Goal: Task Accomplishment & Management: Manage account settings

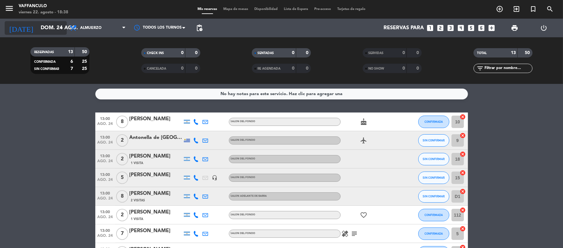
click at [58, 29] on icon "arrow_drop_down" at bounding box center [61, 27] width 7 height 7
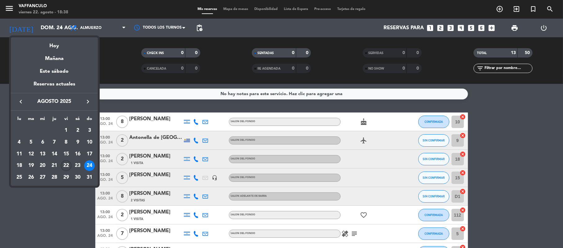
click at [65, 167] on div "22" at bounding box center [66, 165] width 11 height 11
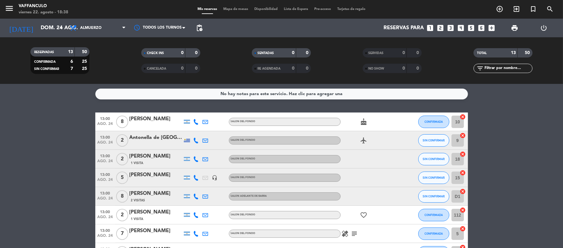
type input "vie. 22 ago."
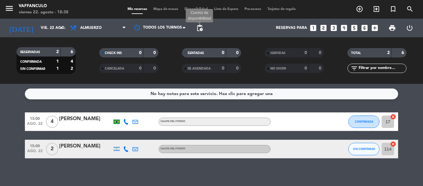
drag, startPoint x: 199, startPoint y: 27, endPoint x: 202, endPoint y: 25, distance: 3.6
click at [199, 27] on span "pending_actions" at bounding box center [199, 27] width 7 height 7
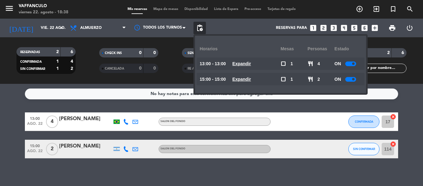
click at [127, 77] on div "CHECK INS 0 0 CANCELADA 0 0" at bounding box center [128, 61] width 83 height 34
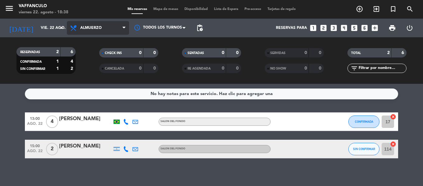
click at [119, 25] on span "Almuerzo" at bounding box center [98, 28] width 62 height 14
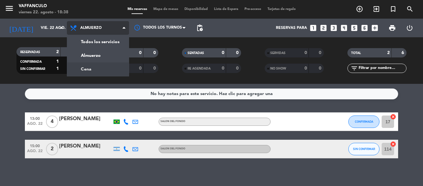
click at [103, 66] on div "menu Vaffanculo viernes 22. agosto - 18:38 Mis reservas Mapa de mesas Disponibi…" at bounding box center [211, 42] width 423 height 84
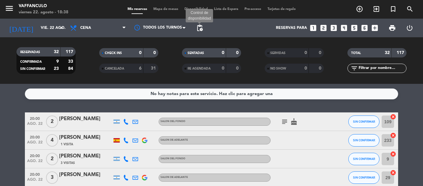
click at [201, 28] on span "pending_actions" at bounding box center [199, 27] width 7 height 7
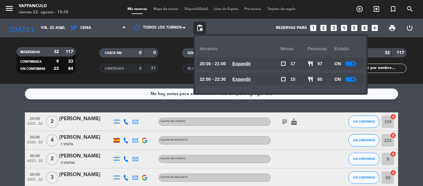
click at [352, 62] on div at bounding box center [350, 64] width 11 height 5
click at [378, 78] on div "RESERVADAS 32 117 CONFIRMADA 9 33 SIN CONFIRMAR 23 84 CHECK INS 0 0 CANCELADA 6…" at bounding box center [211, 60] width 423 height 47
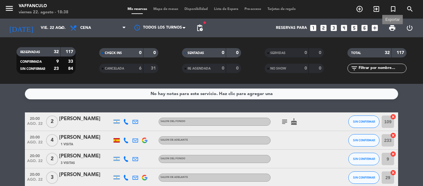
click at [391, 30] on span "print" at bounding box center [391, 27] width 7 height 7
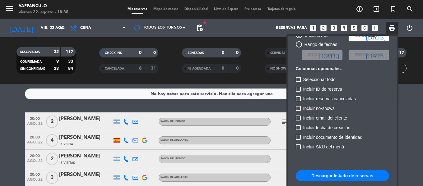
scroll to position [38, 0]
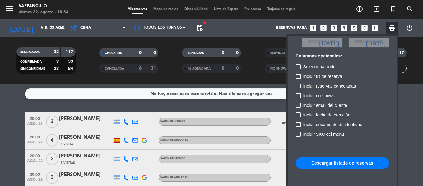
click at [337, 162] on button "Descargar listado de reservas" at bounding box center [342, 163] width 93 height 11
click at [203, 29] on span "pending_actions" at bounding box center [199, 27] width 7 height 7
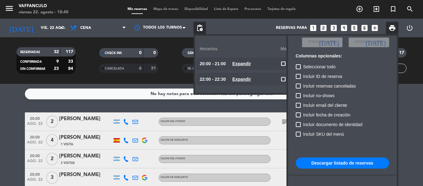
click at [274, 70] on div "20:00 - 21:00 Expandir" at bounding box center [240, 63] width 81 height 12
click at [264, 67] on div "20:00 - 21:00 Expandir" at bounding box center [240, 63] width 81 height 12
click at [269, 77] on div "22:00 - 22:30 Expandir" at bounding box center [240, 79] width 81 height 12
drag, startPoint x: 270, startPoint y: 69, endPoint x: 234, endPoint y: 77, distance: 36.6
click at [270, 69] on div "20:00 - 21:00 Expandir" at bounding box center [240, 63] width 81 height 12
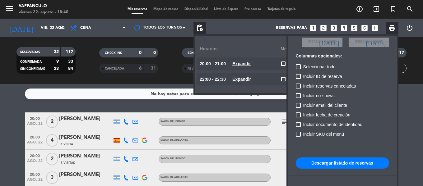
click at [178, 83] on div at bounding box center [211, 93] width 423 height 186
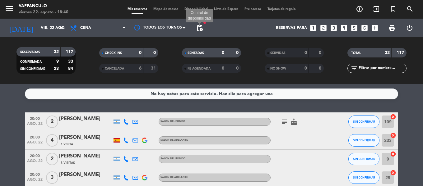
click at [198, 30] on span "pending_actions" at bounding box center [199, 27] width 7 height 7
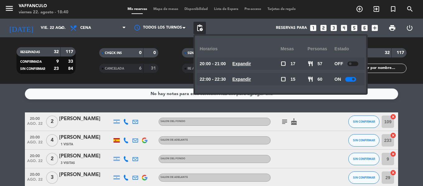
click at [352, 78] on div at bounding box center [350, 79] width 11 height 5
